Goal: Navigation & Orientation: Find specific page/section

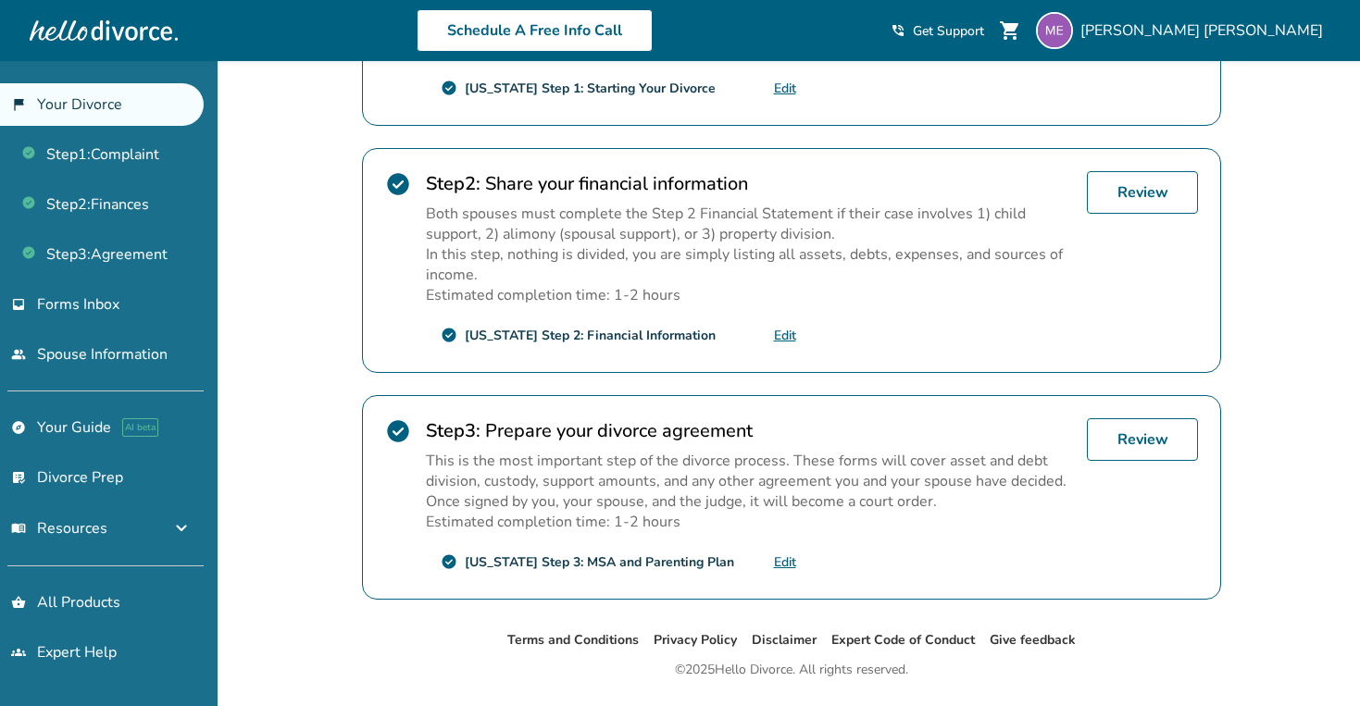
scroll to position [543, 0]
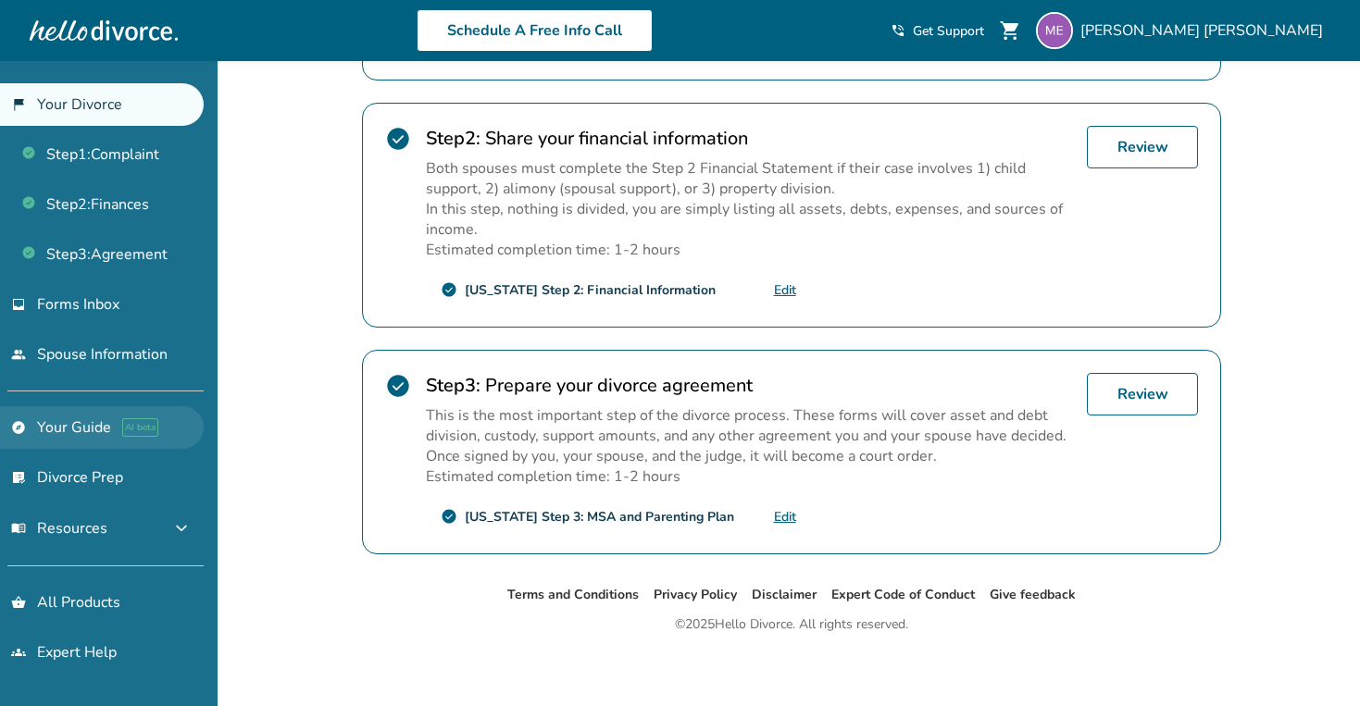
click at [94, 418] on link "explore Your Guide AI beta" at bounding box center [102, 427] width 204 height 43
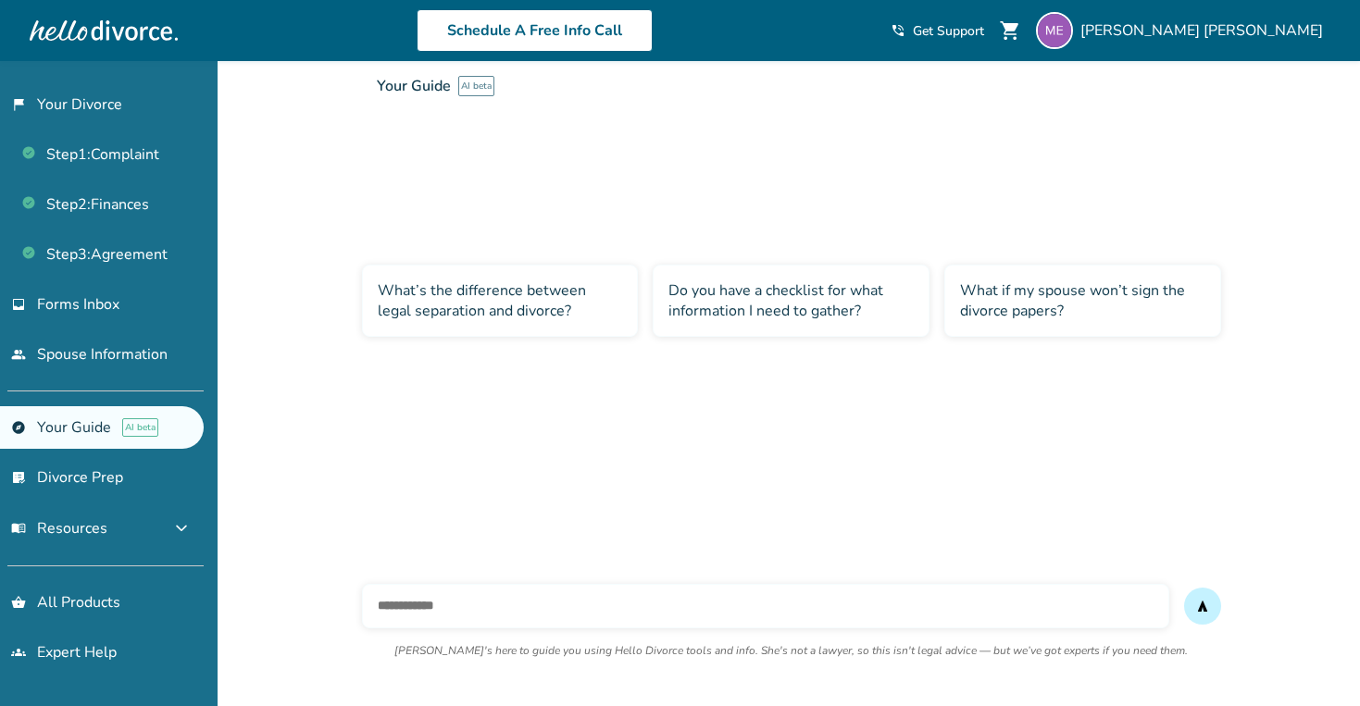
scroll to position [61, 0]
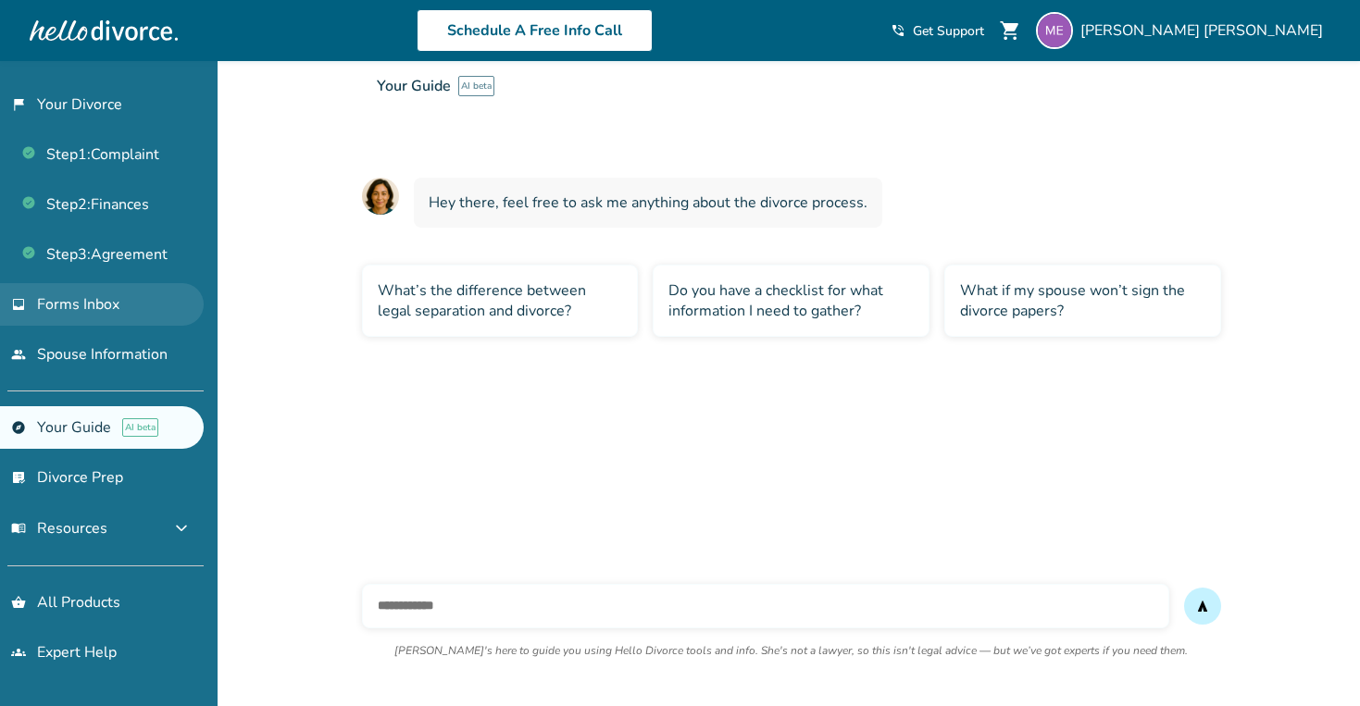
click at [104, 314] on link "inbox Forms Inbox" at bounding box center [102, 304] width 204 height 43
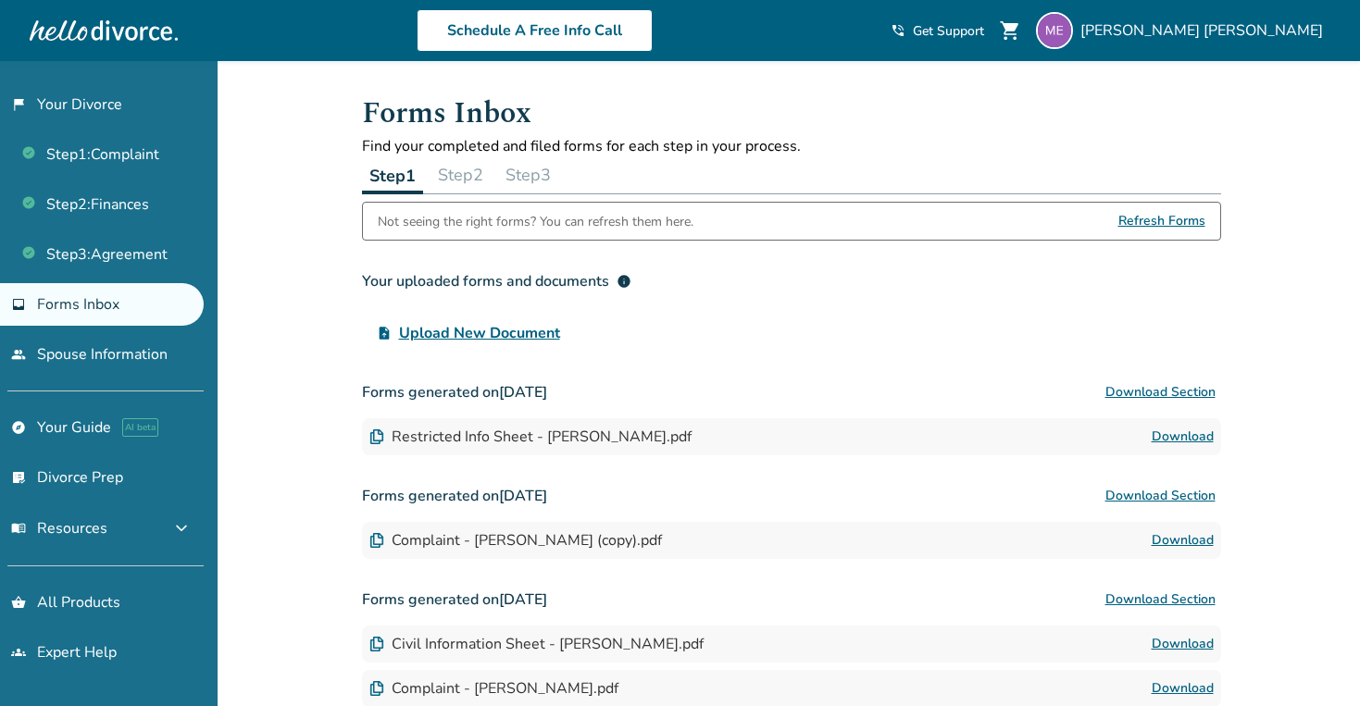
click at [448, 184] on button "Step 2" at bounding box center [460, 174] width 60 height 37
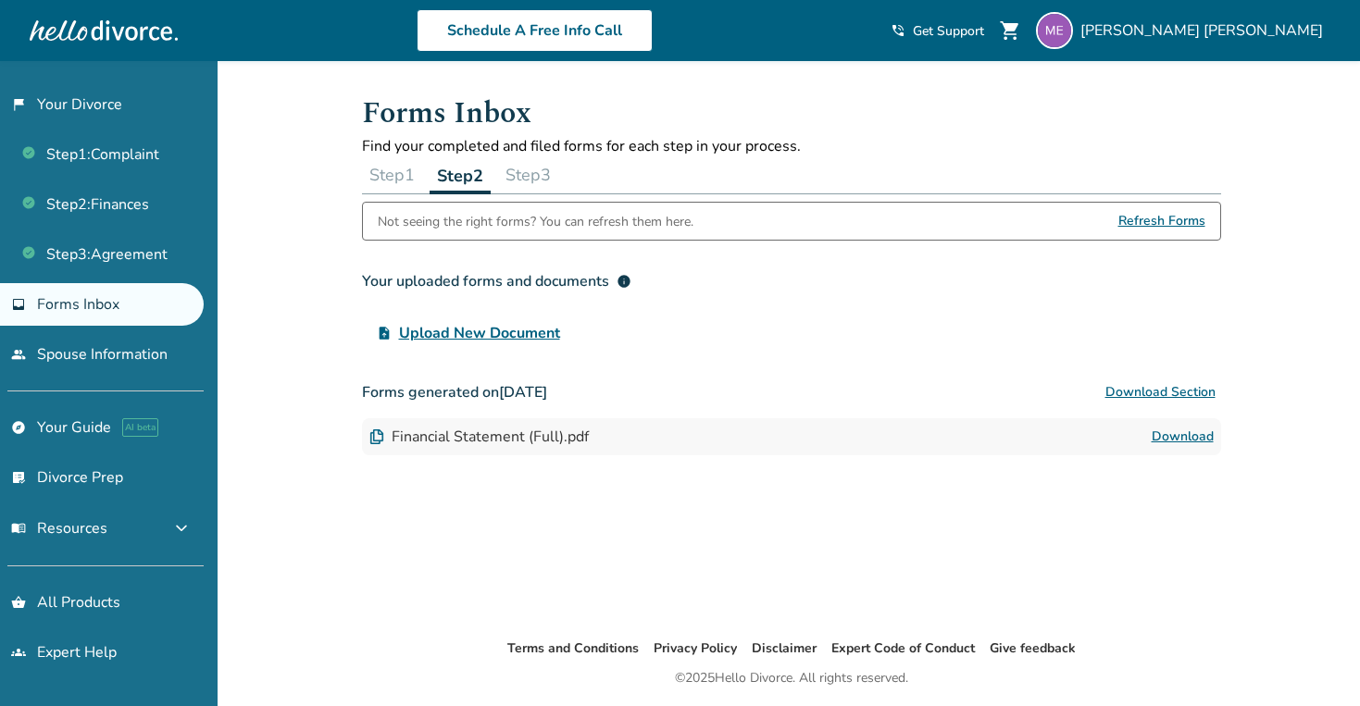
click at [532, 178] on button "Step 3" at bounding box center [528, 174] width 60 height 37
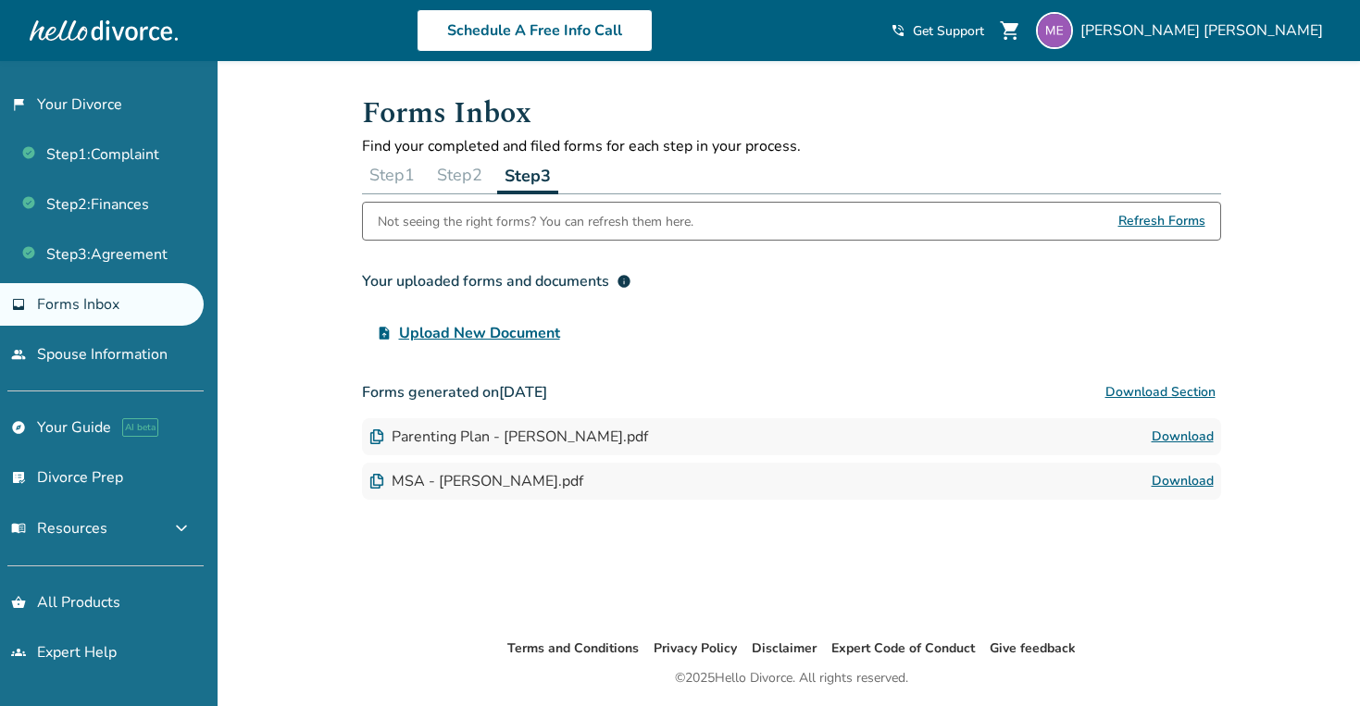
click at [504, 170] on button "Step 3" at bounding box center [527, 175] width 61 height 38
click at [467, 173] on button "Step 2" at bounding box center [459, 174] width 60 height 37
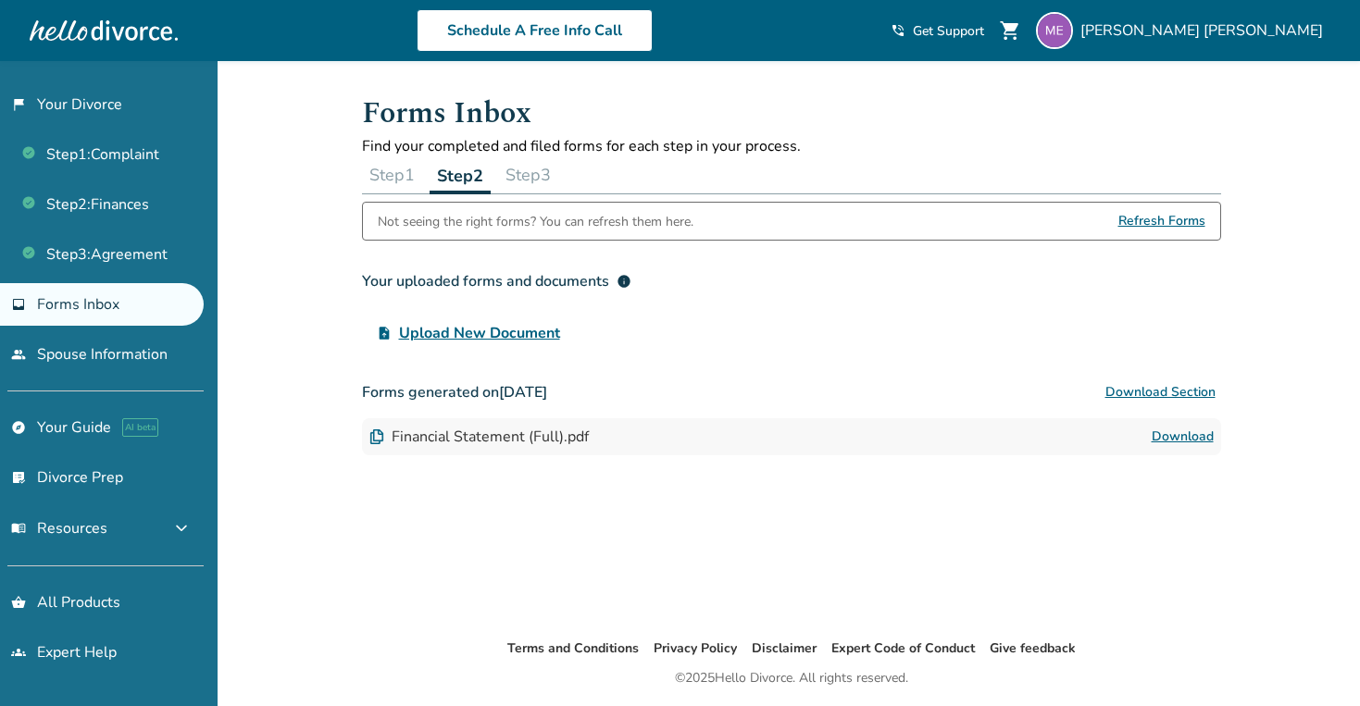
click at [510, 174] on button "Step 3" at bounding box center [528, 174] width 60 height 37
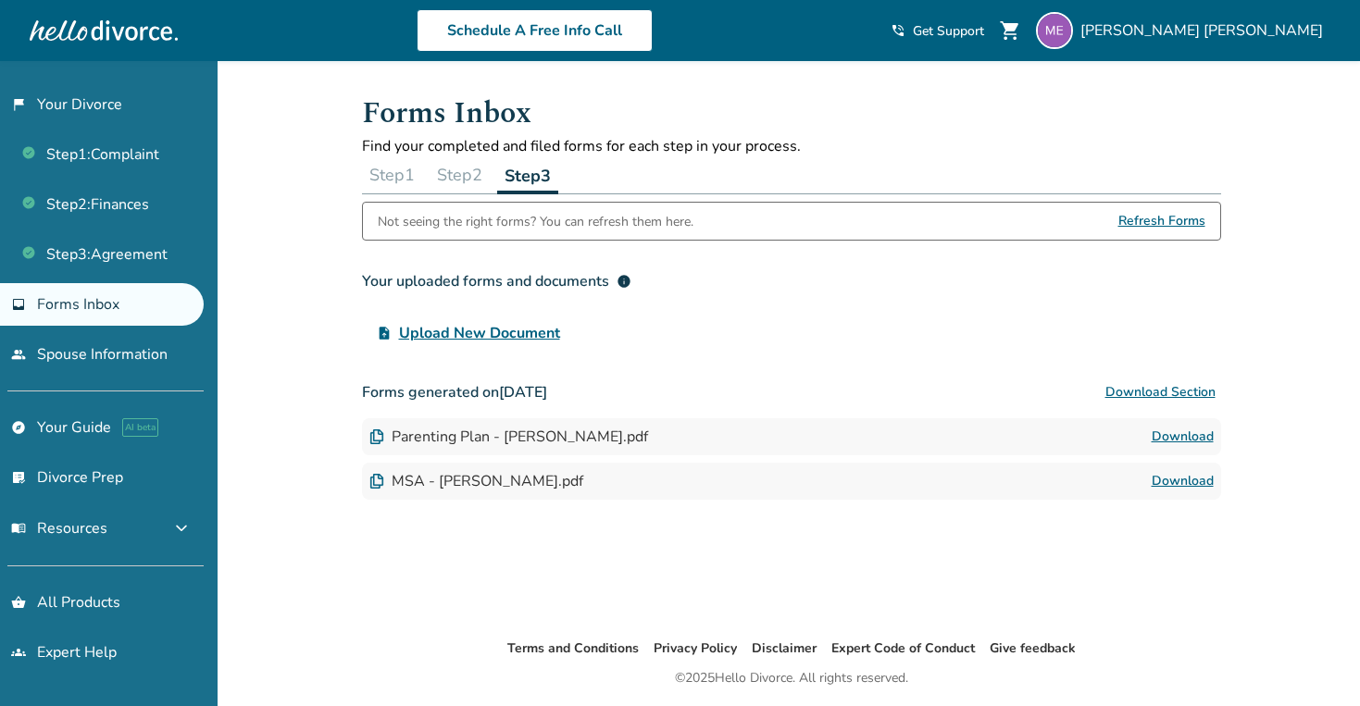
click at [490, 178] on button "Step 2" at bounding box center [459, 174] width 60 height 37
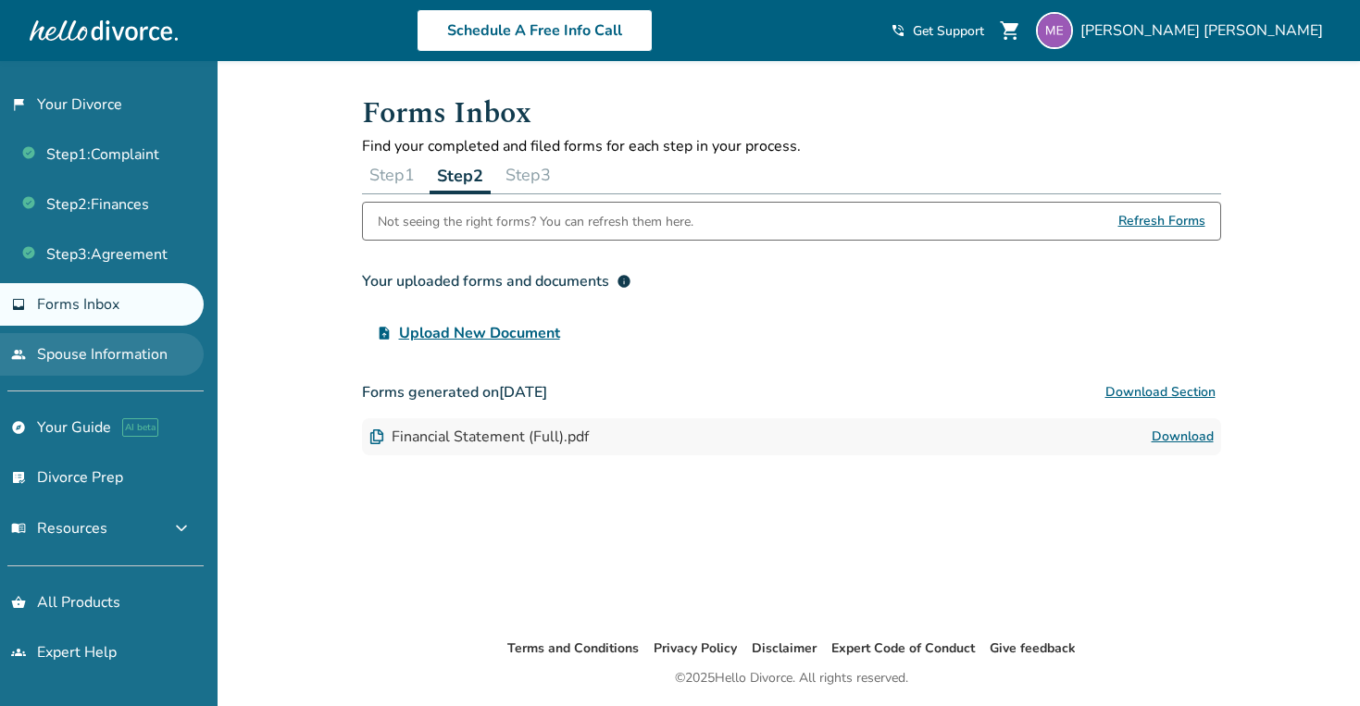
click at [102, 366] on link "people Spouse Information" at bounding box center [102, 354] width 204 height 43
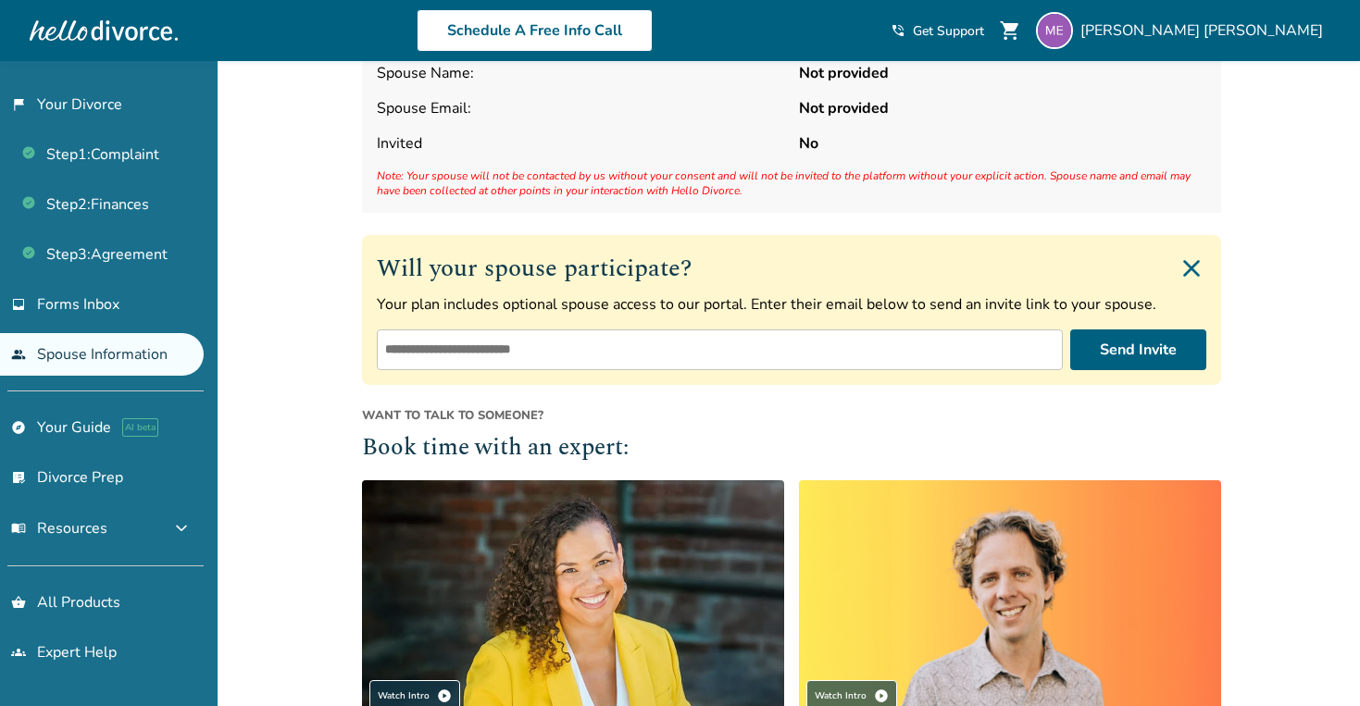
scroll to position [461, 0]
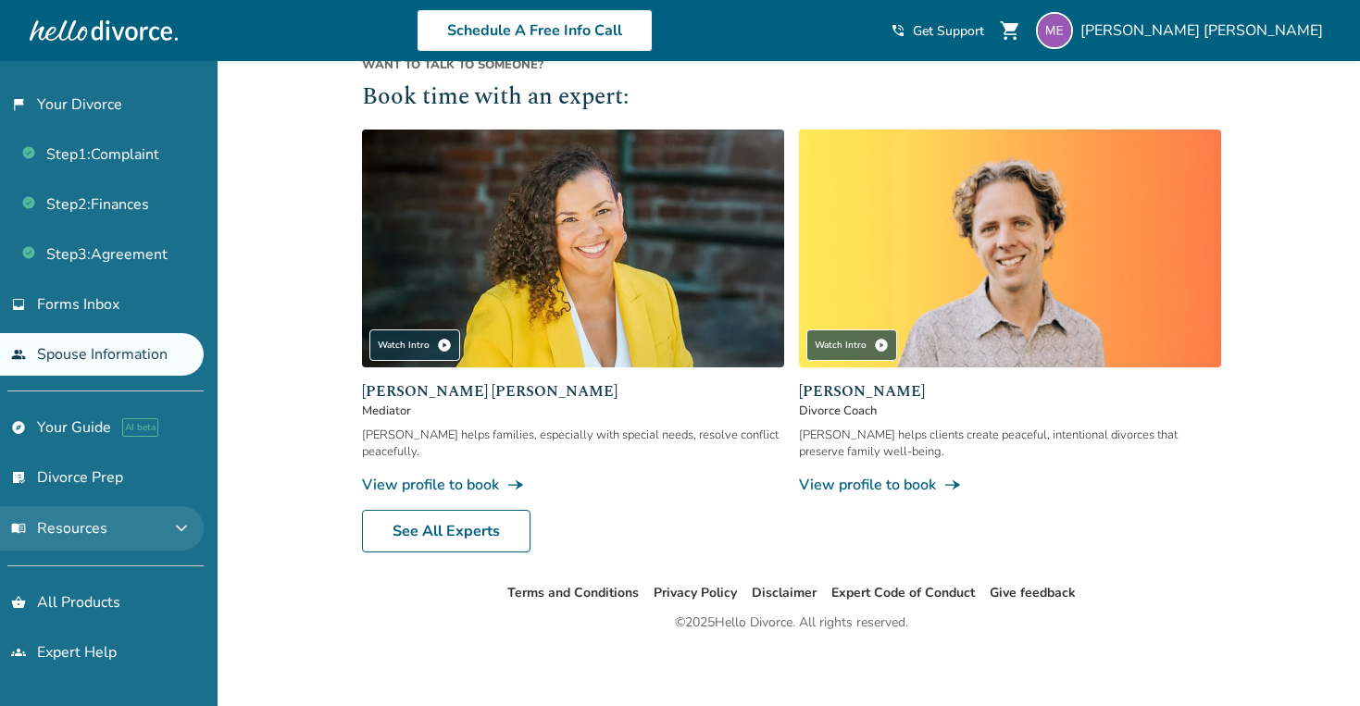
click at [90, 536] on button "menu_book Resources expand_more" at bounding box center [102, 528] width 204 height 44
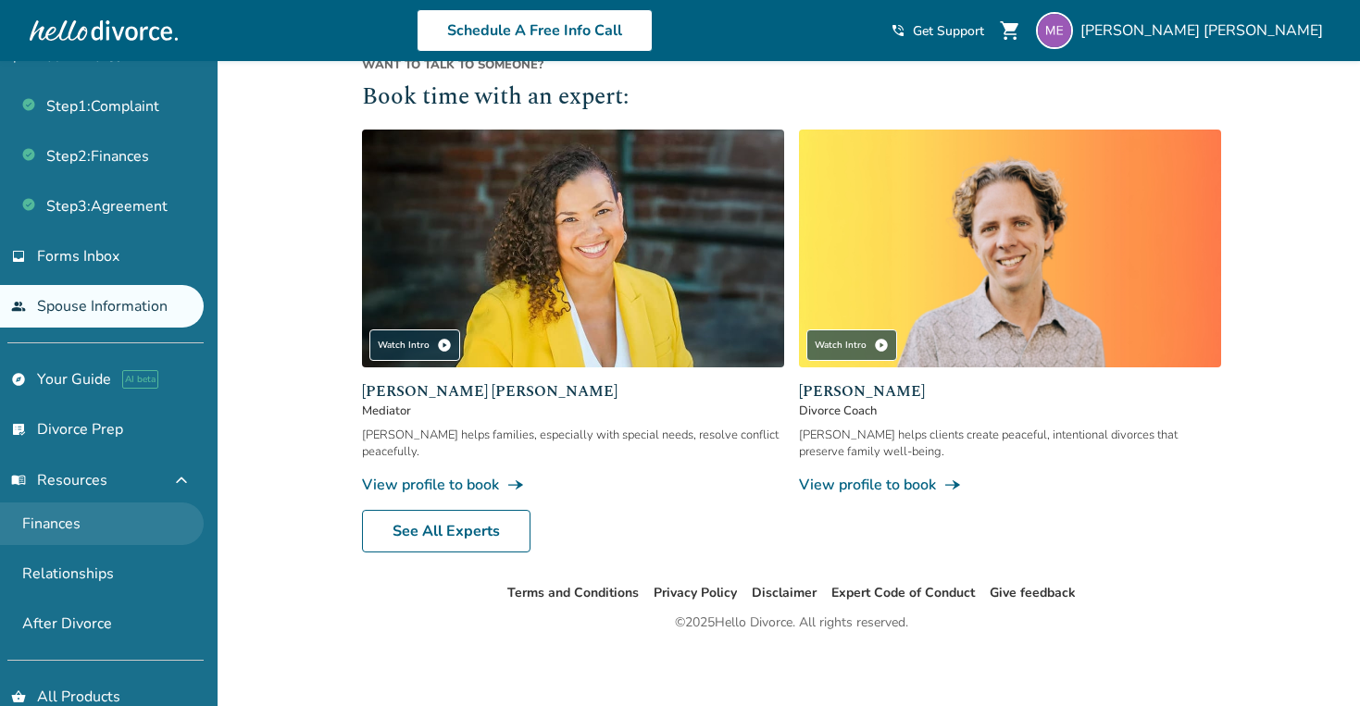
scroll to position [49, 0]
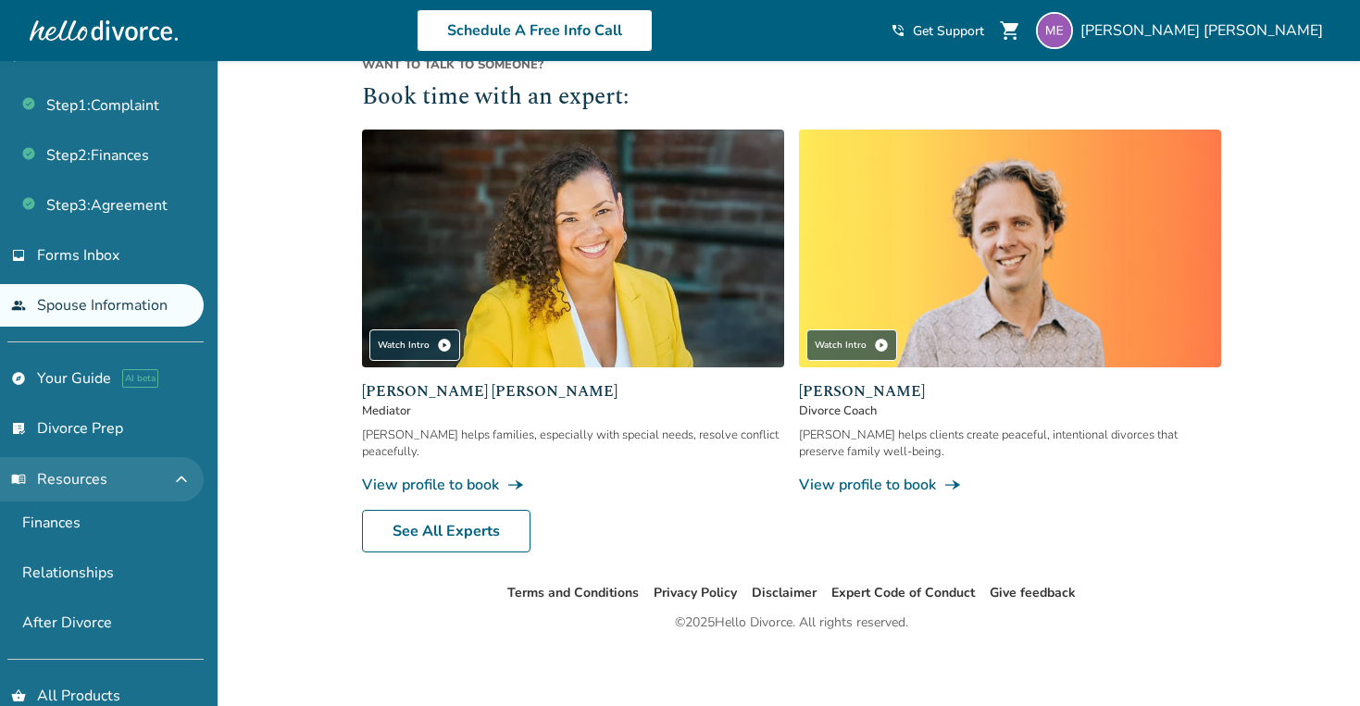
click at [85, 457] on button "menu_book Resources expand_less" at bounding box center [102, 479] width 204 height 44
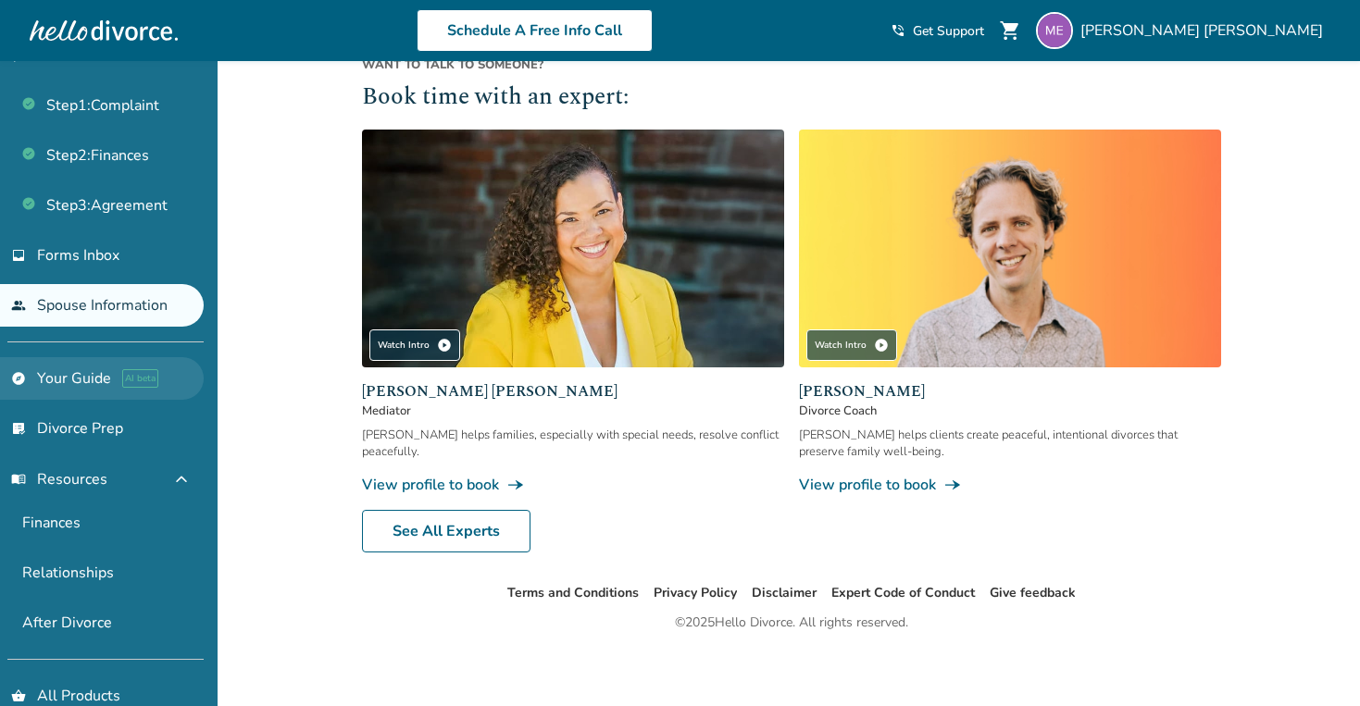
scroll to position [0, 0]
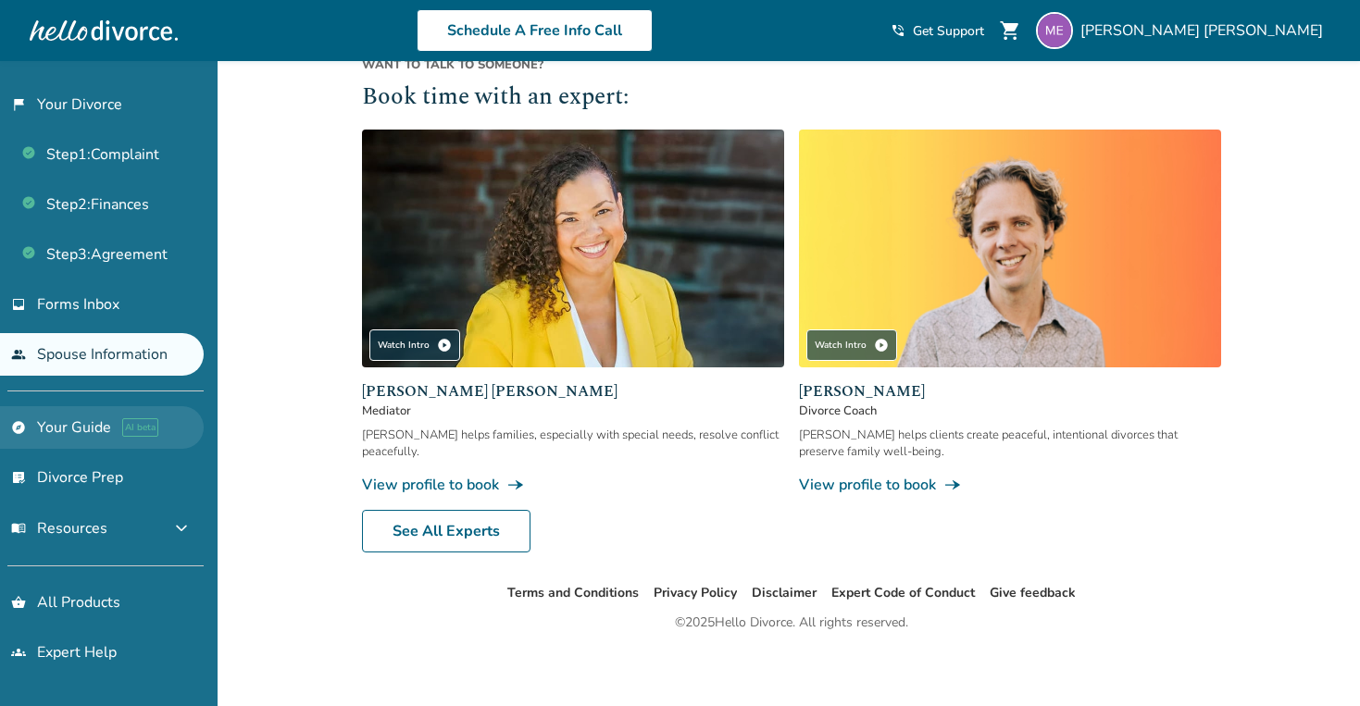
click at [85, 417] on link "explore Your Guide AI beta" at bounding box center [102, 427] width 204 height 43
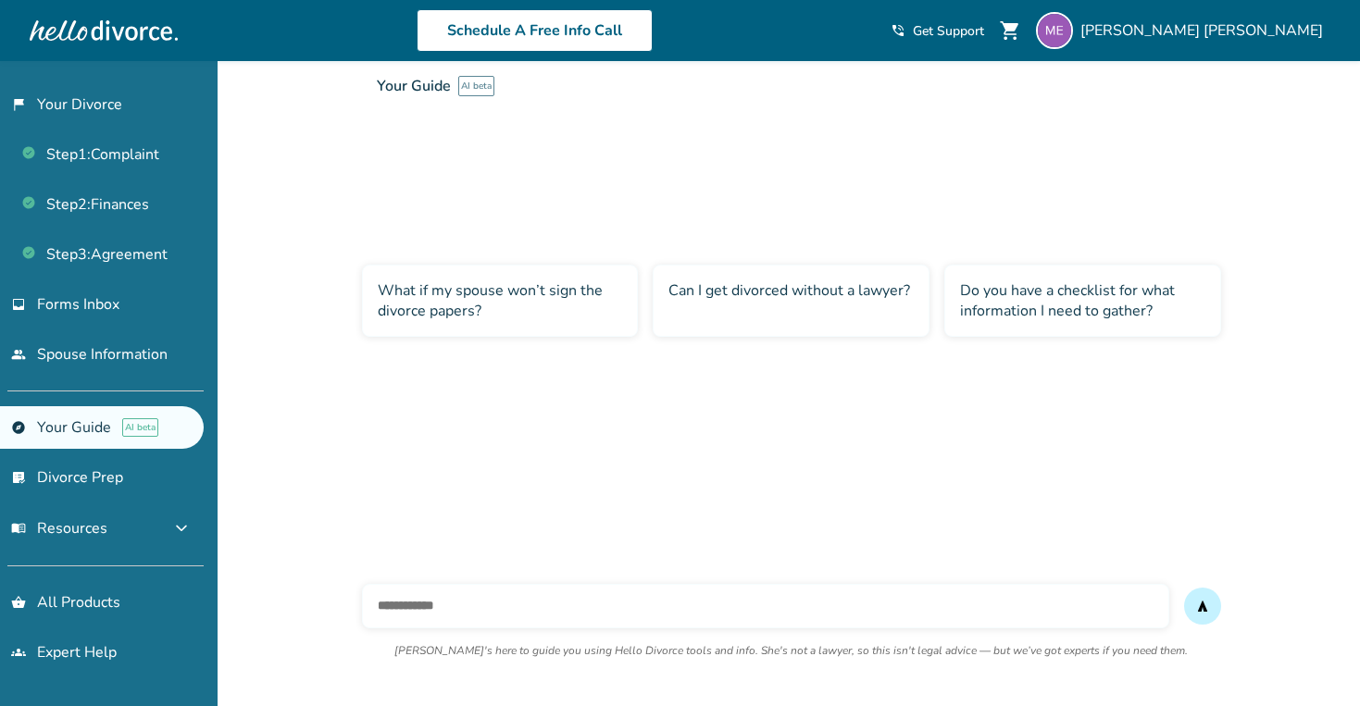
scroll to position [61, 0]
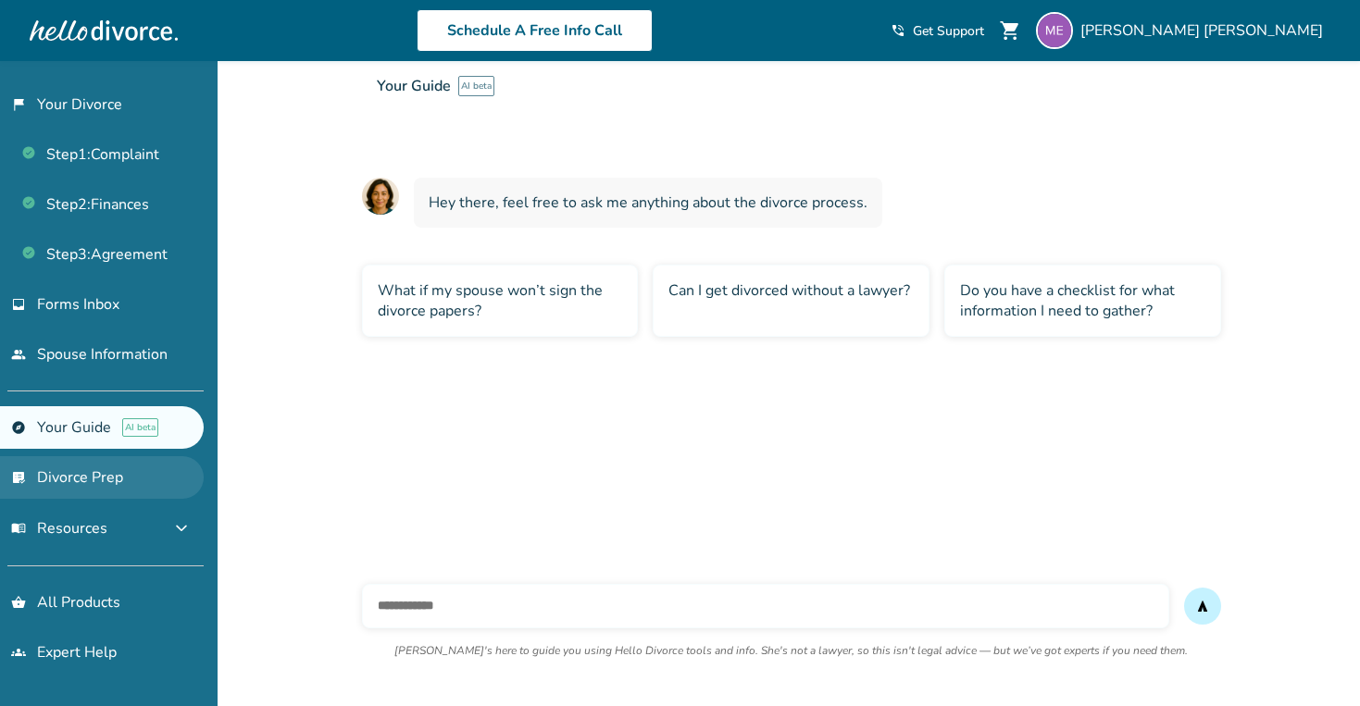
click at [88, 460] on link "list_alt_check Divorce Prep" at bounding box center [102, 477] width 204 height 43
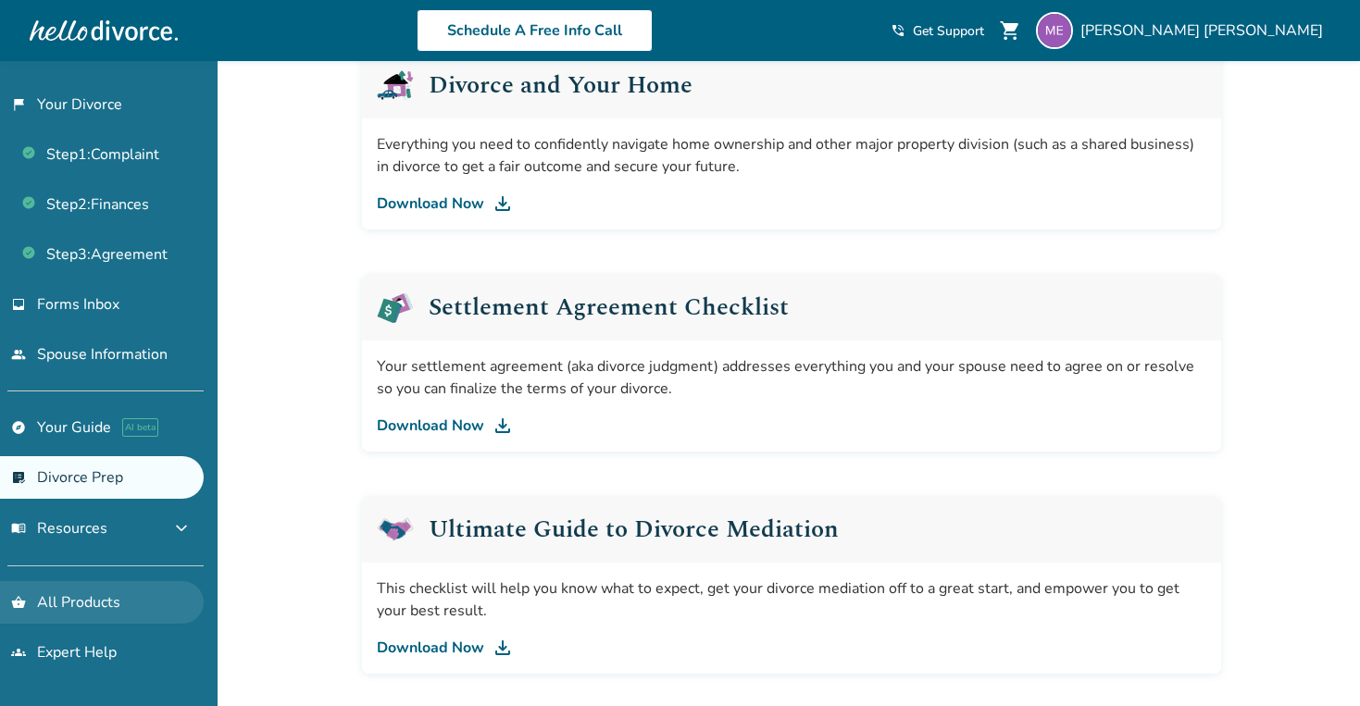
scroll to position [771, 0]
click at [81, 618] on link "shopping_basket All Products" at bounding box center [102, 602] width 204 height 43
